Goal: Navigation & Orientation: Go to known website

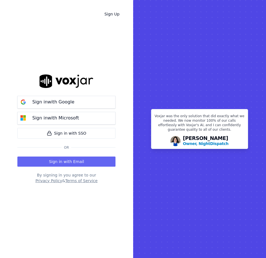
click at [65, 160] on button "Sign in with Email" at bounding box center [66, 161] width 98 height 10
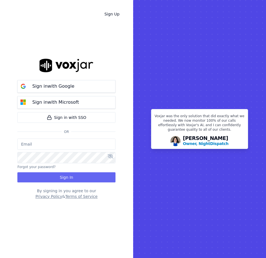
type input "[EMAIL_ADDRESS][DOMAIN_NAME]"
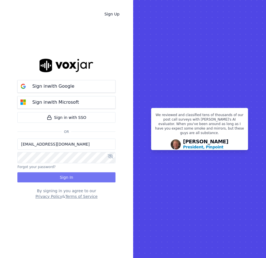
click at [76, 179] on button "Sign In" at bounding box center [66, 177] width 98 height 10
